Goal: Information Seeking & Learning: Learn about a topic

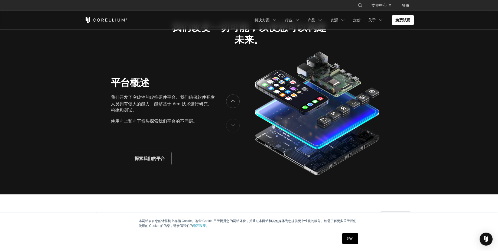
scroll to position [812, 0]
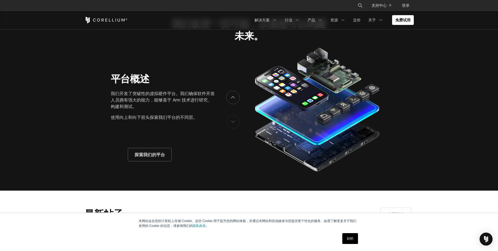
drag, startPoint x: 231, startPoint y: 67, endPoint x: 424, endPoint y: 109, distance: 198.2
click at [265, 21] on font "解决方案" at bounding box center [261, 20] width 15 height 5
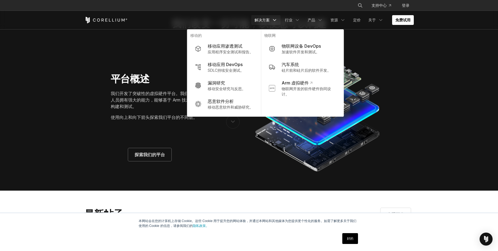
click at [376, 85] on img at bounding box center [316, 109] width 129 height 127
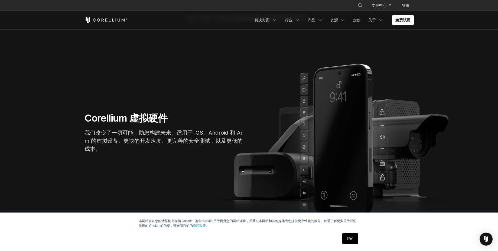
scroll to position [0, 0]
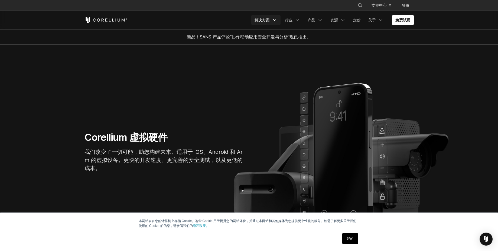
click at [268, 21] on font "解决方案" at bounding box center [261, 20] width 15 height 5
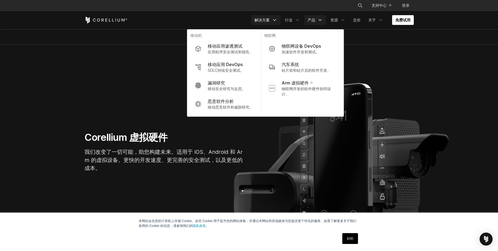
click at [317, 19] on link "产品" at bounding box center [315, 20] width 22 height 10
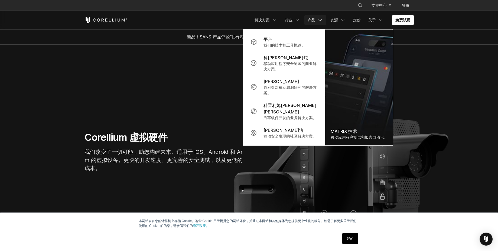
click at [408, 87] on section "Corellium 虚拟硬件 我们改变了一切可能，助您构建未来。适用于 iOS、Android 和 Arm 的虚拟设备。更快的开发速度、更完善的安全测试，以及…" at bounding box center [249, 154] width 498 height 218
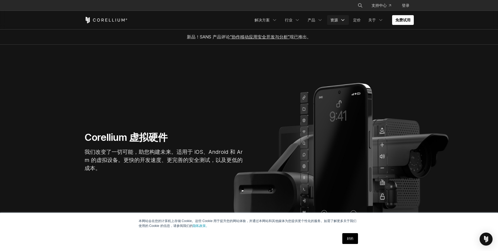
click at [339, 19] on link "资源" at bounding box center [338, 20] width 22 height 10
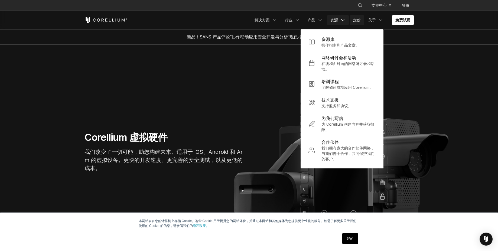
click at [357, 19] on font "定价" at bounding box center [357, 20] width 8 height 5
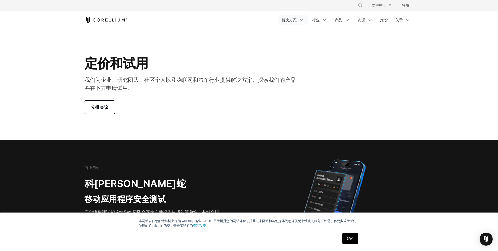
click at [293, 20] on font "解决方案" at bounding box center [288, 20] width 15 height 5
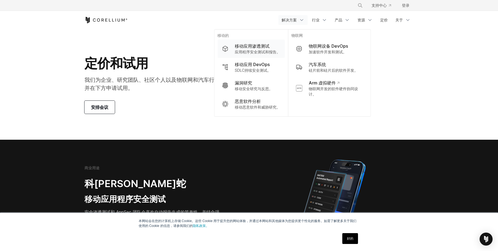
click at [263, 46] on font "移动应用渗透测试" at bounding box center [252, 45] width 35 height 5
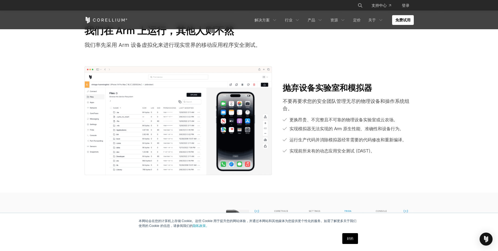
scroll to position [260, 0]
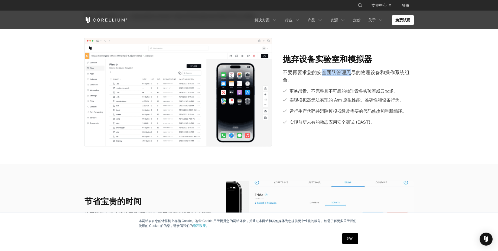
drag, startPoint x: 334, startPoint y: 72, endPoint x: 356, endPoint y: 74, distance: 22.2
click at [355, 74] on font "不要再要求您的安全团队管理无尽的物理设备和操作系统组合。" at bounding box center [346, 76] width 127 height 13
drag, startPoint x: 341, startPoint y: 93, endPoint x: 321, endPoint y: 93, distance: 20.3
click at [340, 94] on li "更换昂贵、不完整且不可靠的物理设备实验室或云农场。" at bounding box center [348, 91] width 131 height 7
drag, startPoint x: 350, startPoint y: 88, endPoint x: 372, endPoint y: 89, distance: 21.4
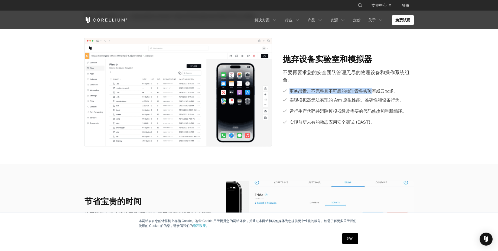
click at [371, 89] on div "不要再要求您的安全团队管理无尽的物理设备和操作系统组合。 更换昂贵、不完整且不可靠的物理设备实验室或云农场。 实现模拟器无法实现的 Arm 原生性能、准确性和…" at bounding box center [348, 97] width 131 height 57
click at [373, 89] on font "更换昂贵、不完整且不可靠的物理设备实验室或云农场。" at bounding box center [343, 90] width 108 height 5
click at [365, 93] on font "更换昂贵、不完整且不可靠的物理设备实验室或云农场。" at bounding box center [343, 90] width 108 height 5
drag, startPoint x: 336, startPoint y: 89, endPoint x: 397, endPoint y: 93, distance: 61.0
click at [392, 92] on font "更换昂贵、不完整且不可靠的物理设备实验室或云农场。" at bounding box center [343, 90] width 108 height 5
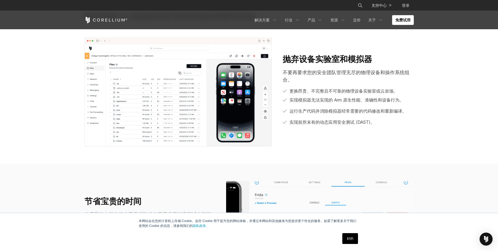
click at [407, 95] on ul "更换昂贵、不完整且不可靠的物理设备实验室或云农场。 实现模拟器无法实现的 Arm 原生性能、准确性和设备行为。" at bounding box center [348, 96] width 131 height 16
drag, startPoint x: 333, startPoint y: 101, endPoint x: 359, endPoint y: 100, distance: 25.7
click at [357, 100] on font "实现模拟器无法实现的 Arm 原生性能、准确性和设备行为。" at bounding box center [346, 99] width 114 height 5
click at [361, 101] on font "实现模拟器无法实现的 Arm 原生性能、准确性和设备行为。" at bounding box center [346, 99] width 114 height 5
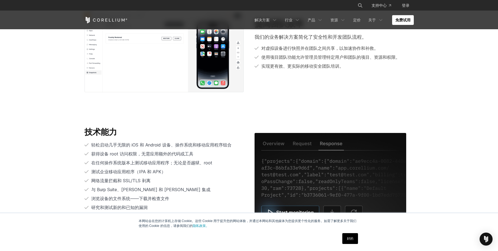
scroll to position [1072, 0]
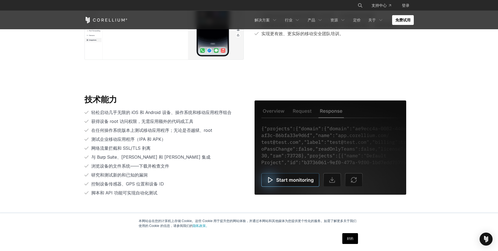
click at [307, 113] on img at bounding box center [330, 147] width 152 height 94
click at [273, 113] on img at bounding box center [330, 147] width 152 height 94
click at [289, 180] on img at bounding box center [330, 147] width 152 height 94
click at [260, 180] on img at bounding box center [330, 147] width 152 height 94
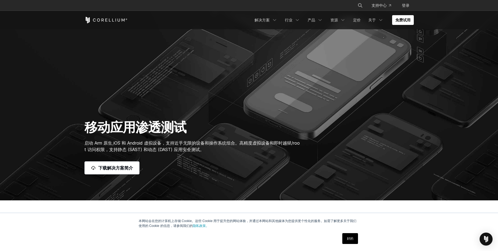
scroll to position [0, 0]
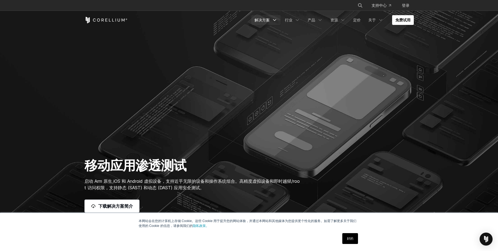
click at [273, 17] on link "解决方案" at bounding box center [265, 20] width 29 height 10
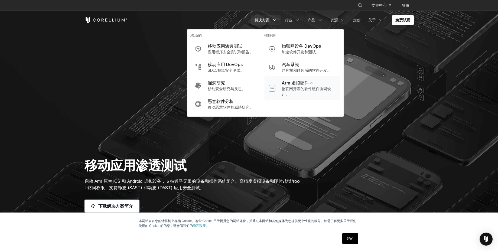
click at [310, 82] on icon "导航菜单" at bounding box center [311, 83] width 2 height 2
